Goal: Information Seeking & Learning: Learn about a topic

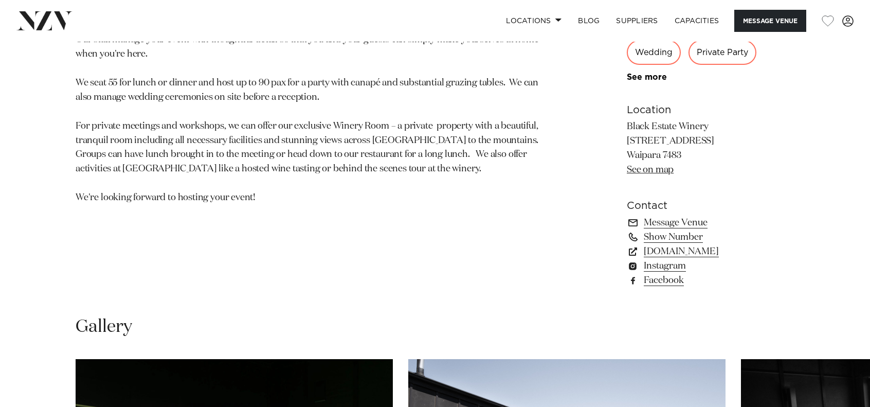
scroll to position [684, 0]
click at [667, 248] on link "blackestate.co.nz" at bounding box center [711, 251] width 168 height 14
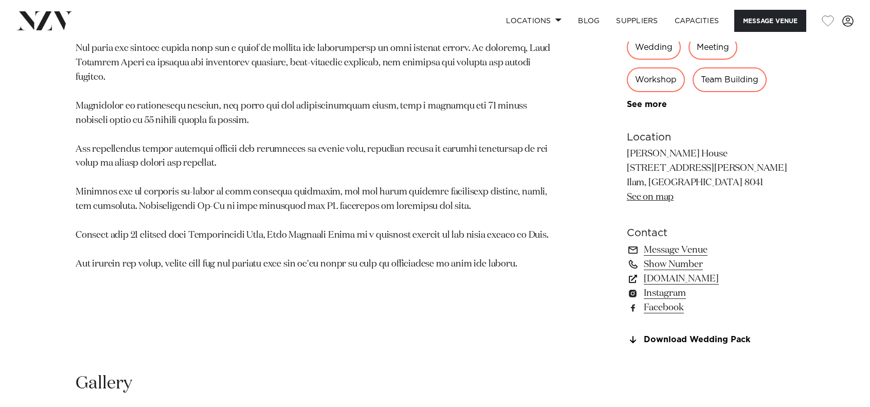
scroll to position [675, 0]
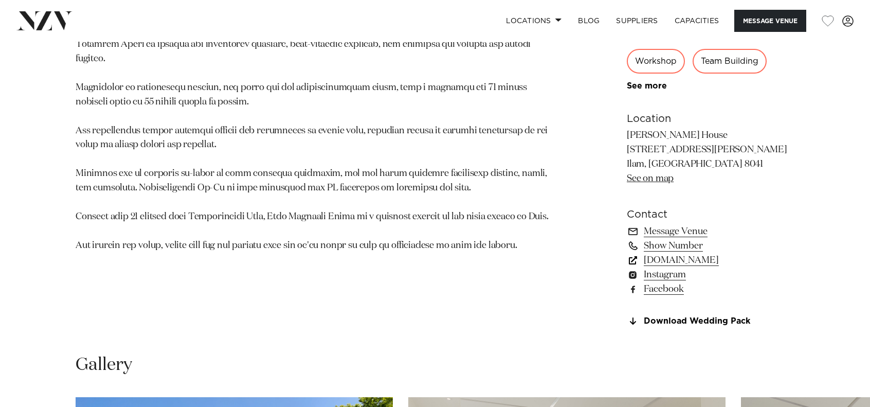
click at [680, 260] on link "www.visitheritage.co.nz" at bounding box center [711, 260] width 168 height 14
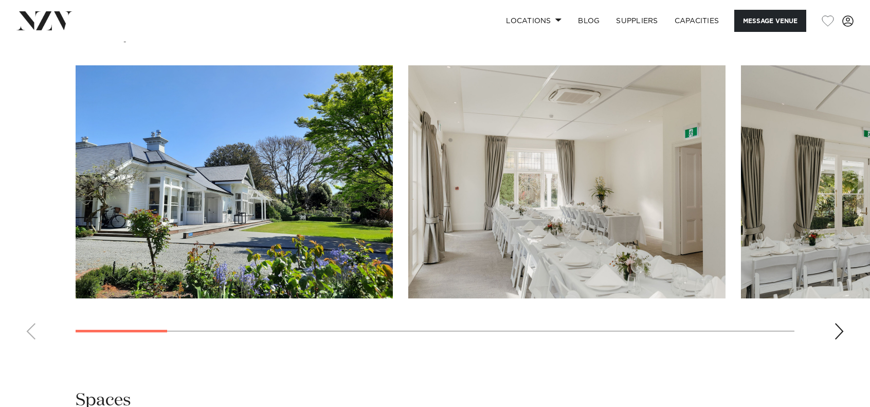
scroll to position [1007, 0]
click at [833, 333] on swiper-container at bounding box center [435, 206] width 870 height 282
click at [836, 332] on div "Next slide" at bounding box center [839, 331] width 10 height 16
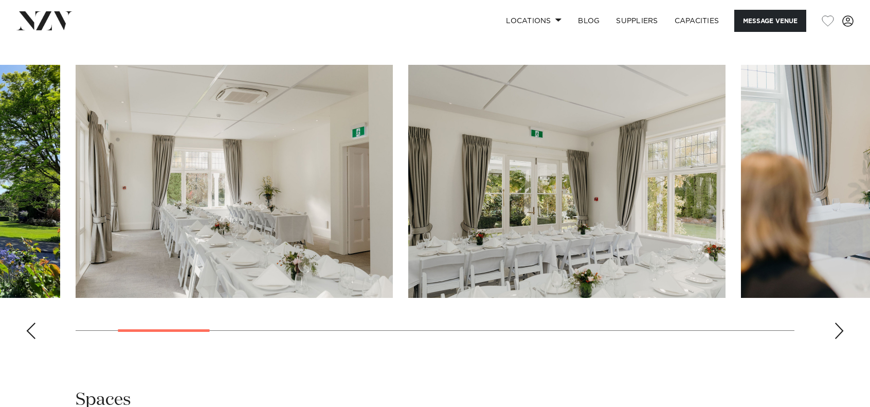
click at [836, 332] on div "Next slide" at bounding box center [839, 331] width 10 height 16
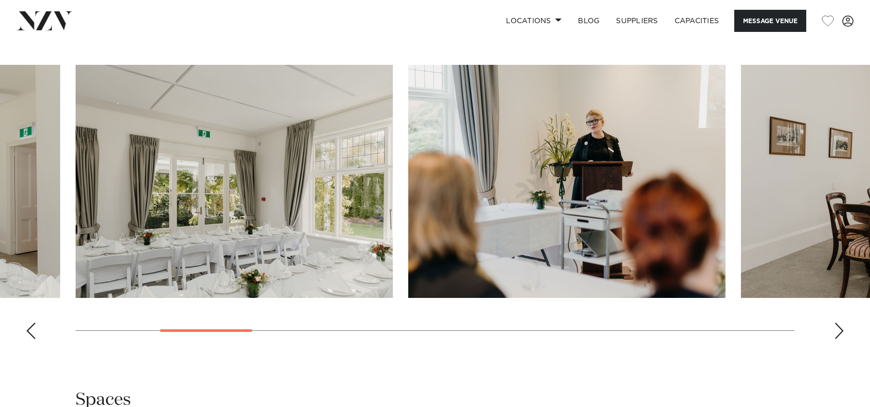
click at [836, 332] on div "Next slide" at bounding box center [839, 331] width 10 height 16
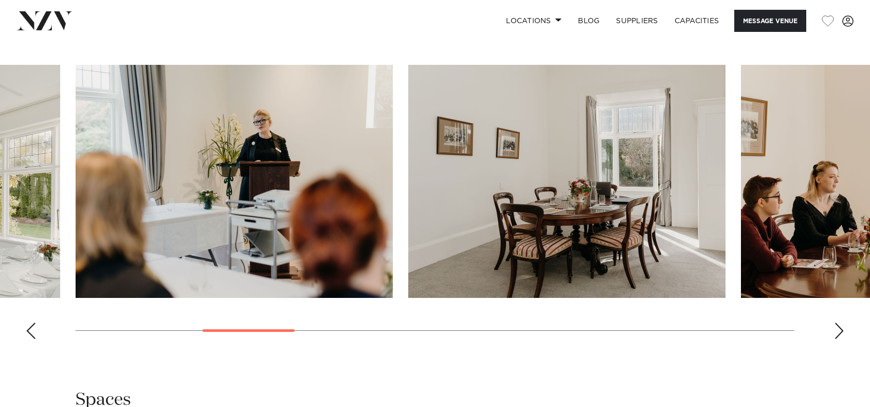
click at [836, 332] on div "Next slide" at bounding box center [839, 331] width 10 height 16
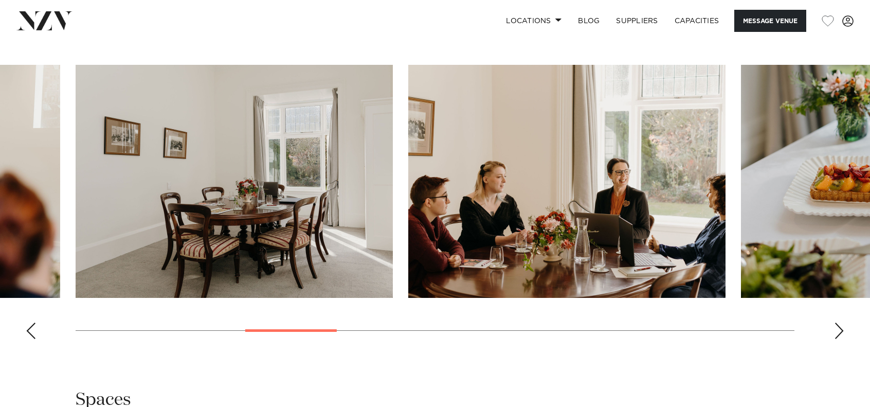
click at [836, 332] on div "Next slide" at bounding box center [839, 331] width 10 height 16
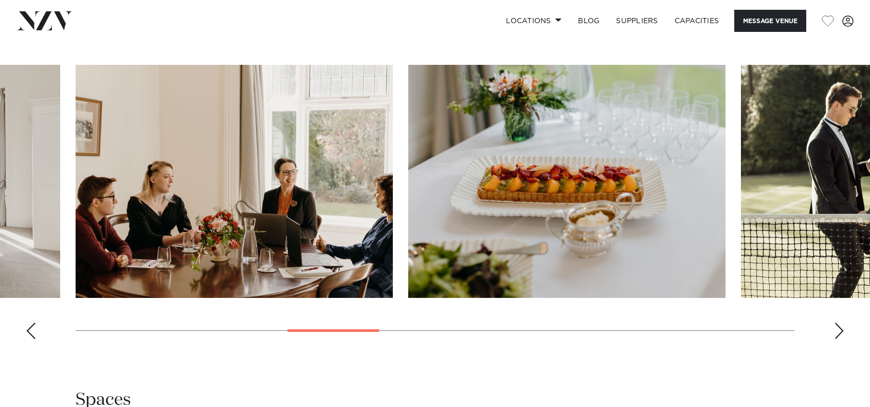
click at [836, 332] on div "Next slide" at bounding box center [839, 331] width 10 height 16
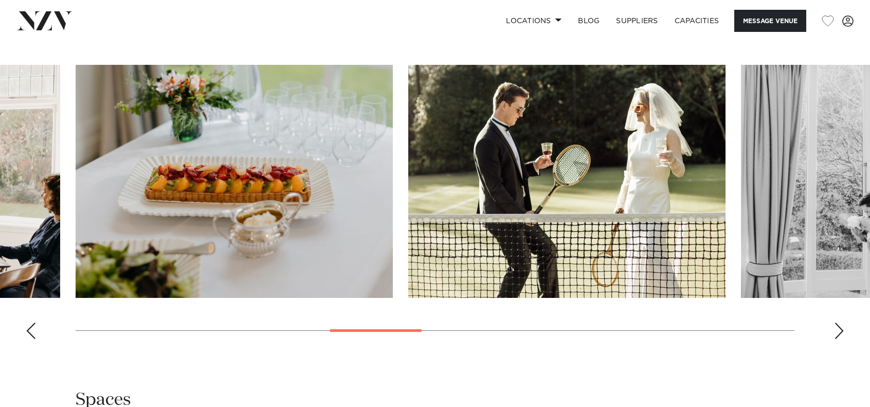
click at [836, 332] on div "Next slide" at bounding box center [839, 331] width 10 height 16
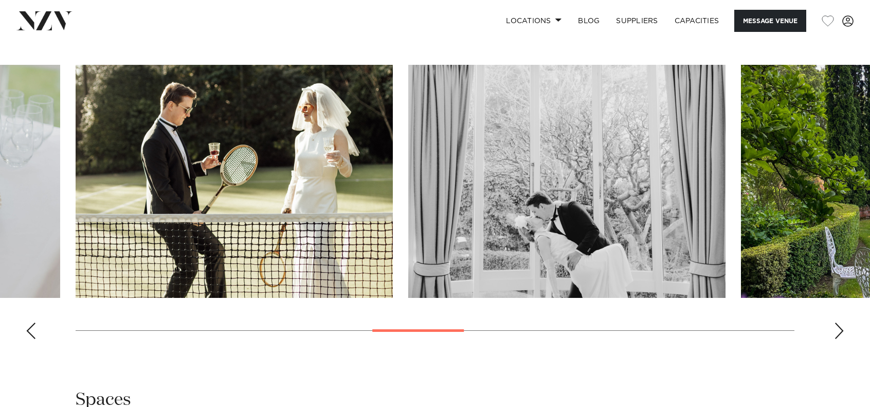
click at [836, 332] on div "Next slide" at bounding box center [839, 331] width 10 height 16
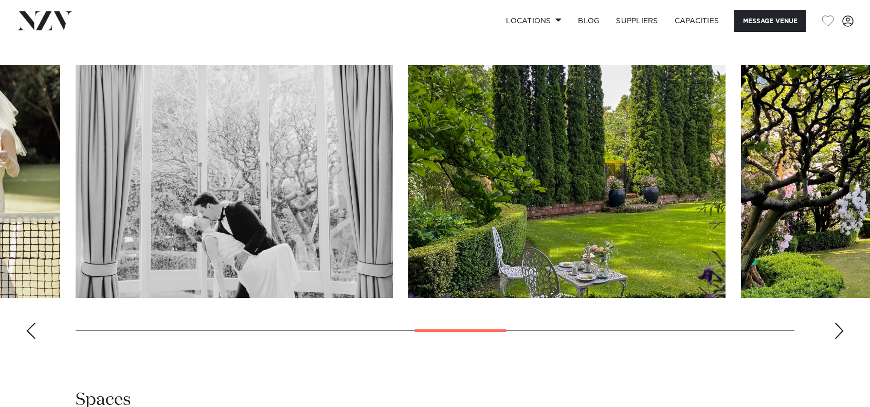
click at [836, 332] on div "Next slide" at bounding box center [839, 331] width 10 height 16
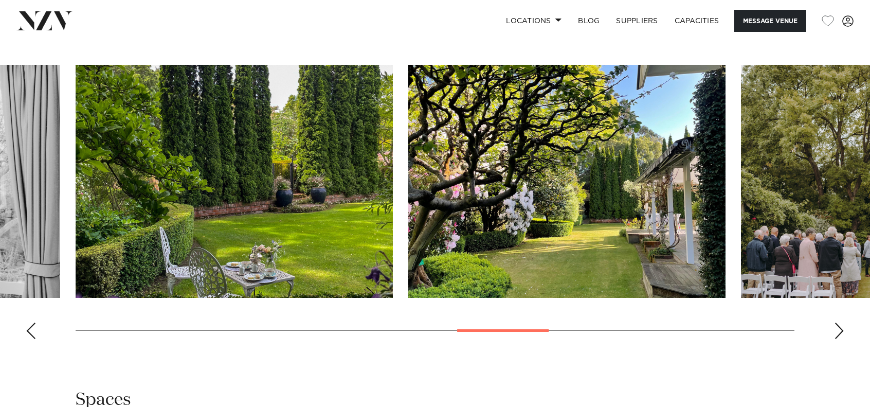
click at [836, 332] on div "Next slide" at bounding box center [839, 331] width 10 height 16
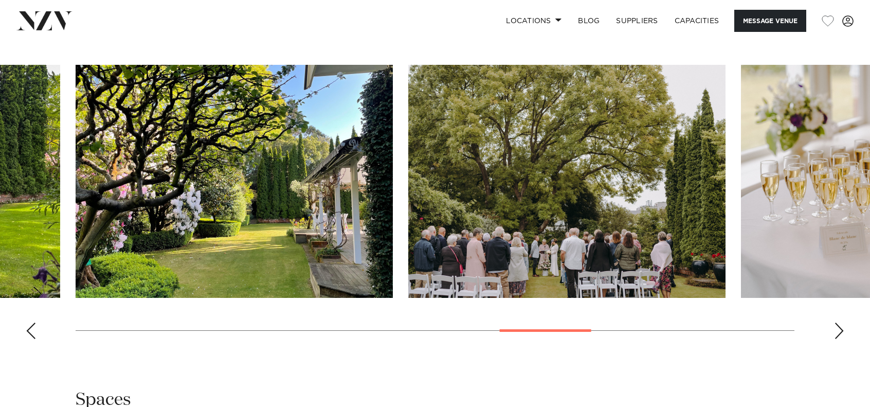
click at [836, 332] on div "Next slide" at bounding box center [839, 331] width 10 height 16
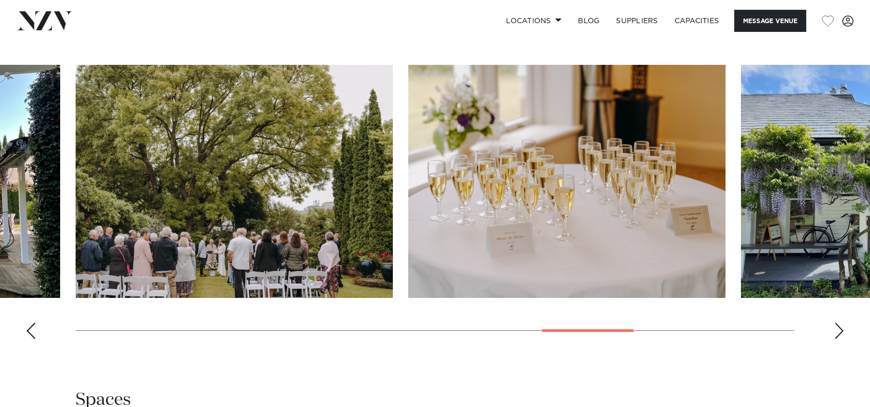
click at [836, 332] on div "Next slide" at bounding box center [839, 331] width 10 height 16
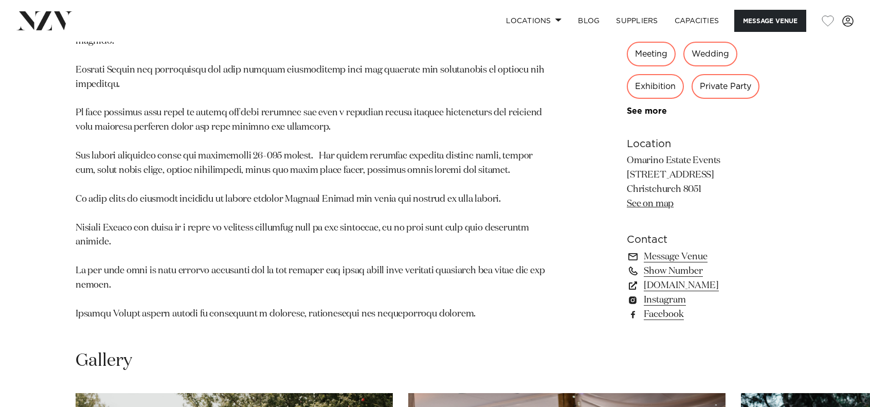
scroll to position [708, 0]
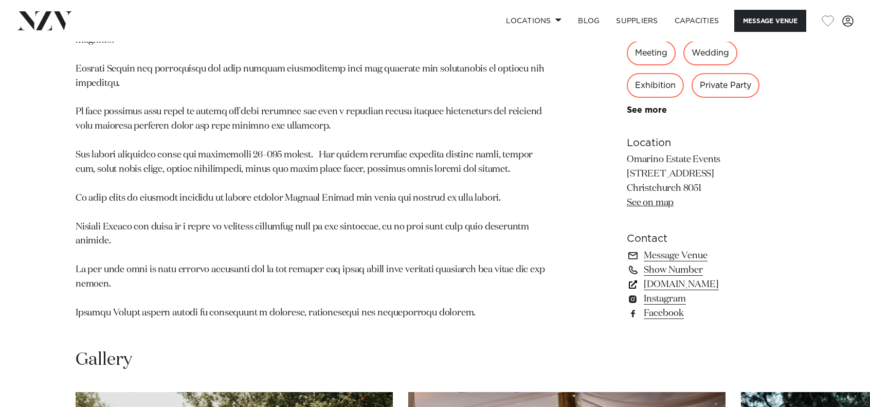
click at [700, 279] on link "omarinowinepark.co.nz" at bounding box center [711, 284] width 168 height 14
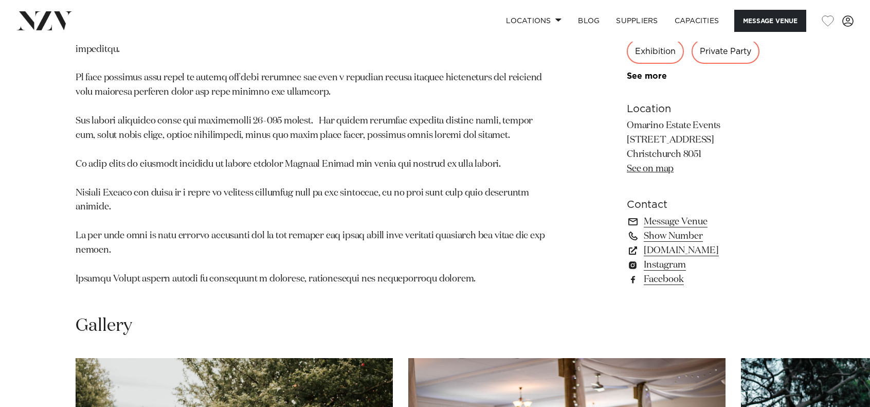
scroll to position [715, 0]
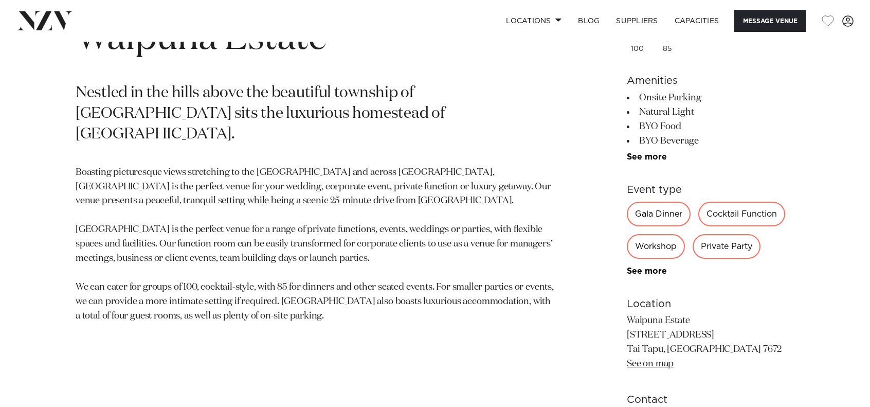
scroll to position [490, 0]
